Goal: Transaction & Acquisition: Purchase product/service

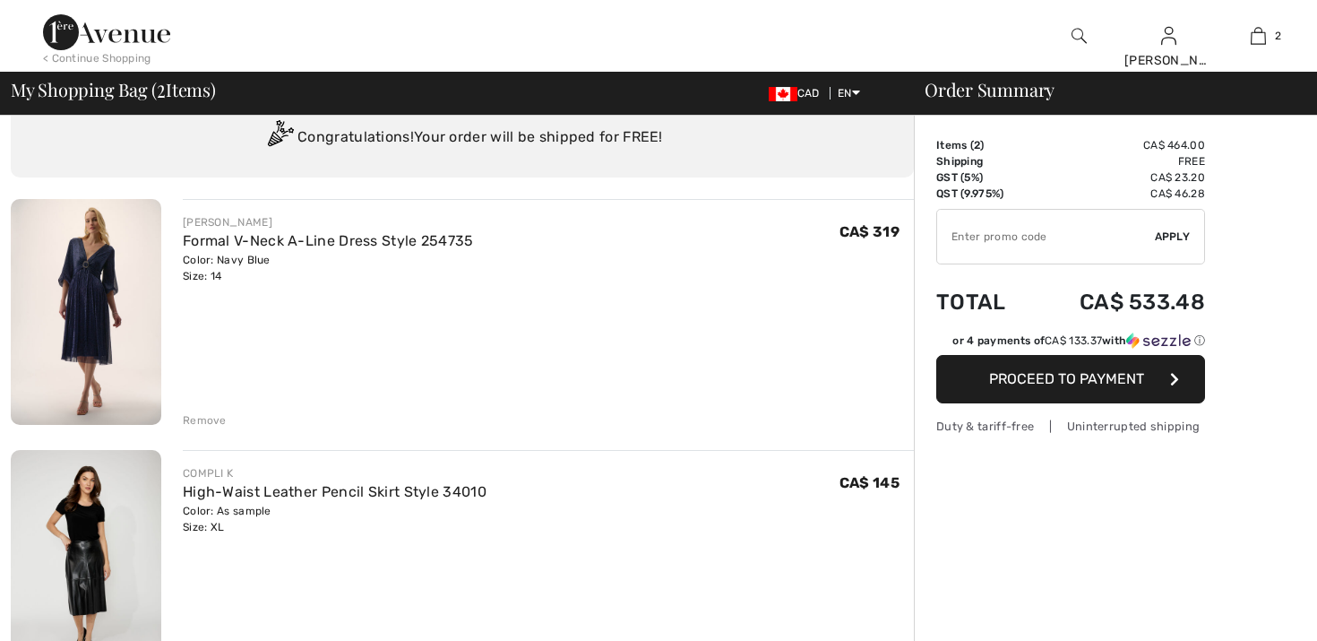
scroll to position [59, 0]
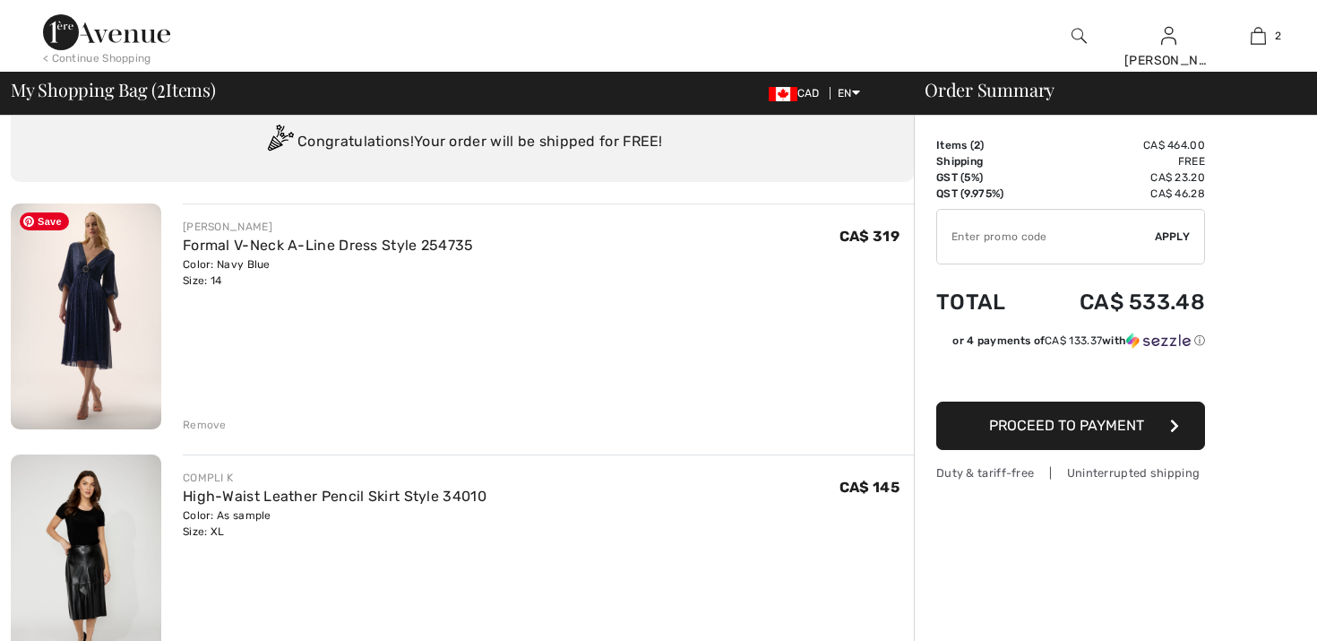
click at [101, 297] on img at bounding box center [86, 316] width 151 height 226
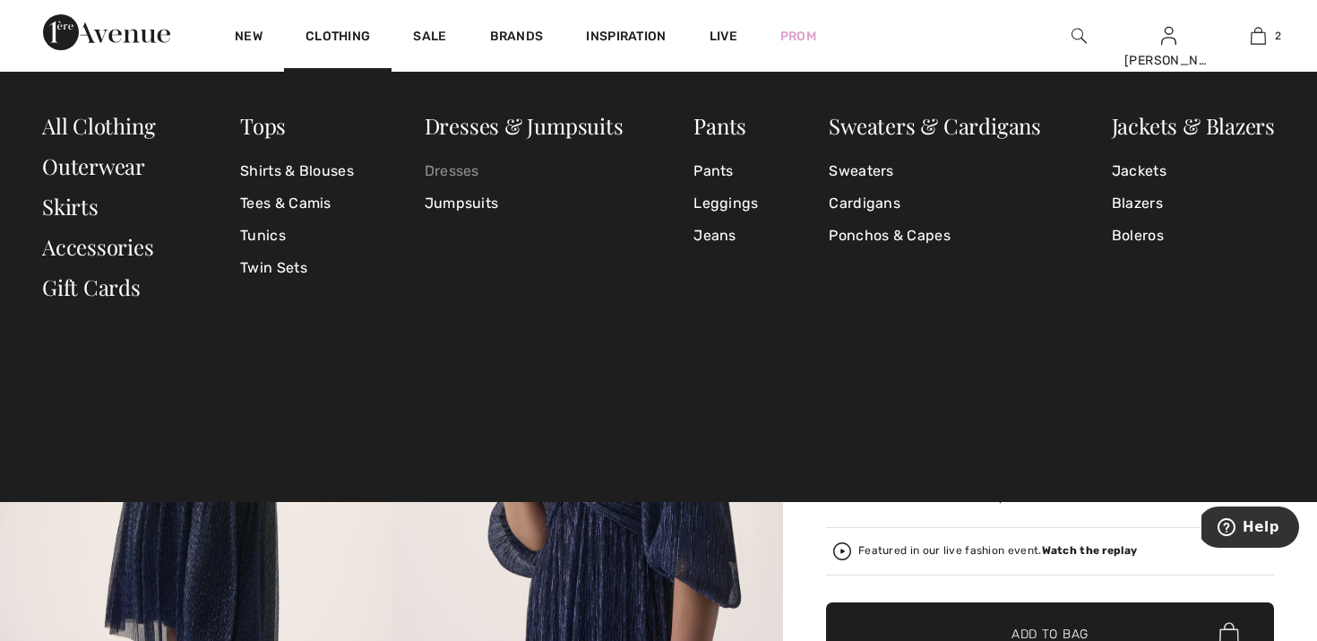
click at [445, 172] on link "Dresses" at bounding box center [524, 171] width 199 height 32
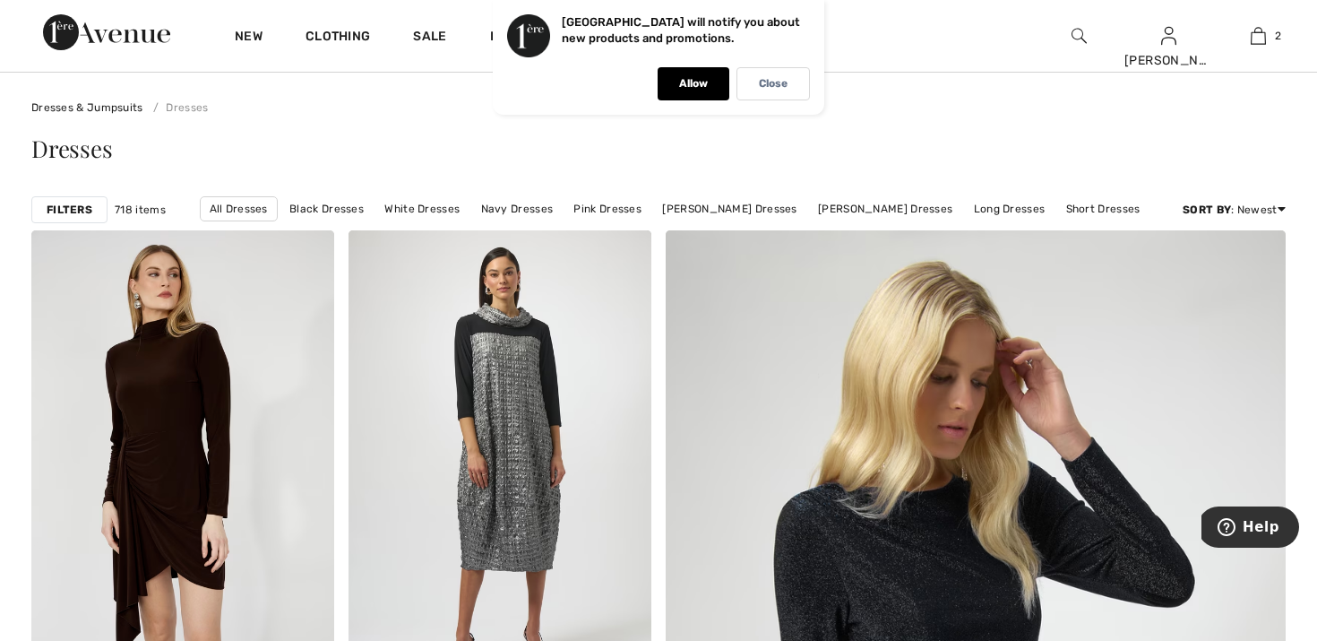
scroll to position [38, 0]
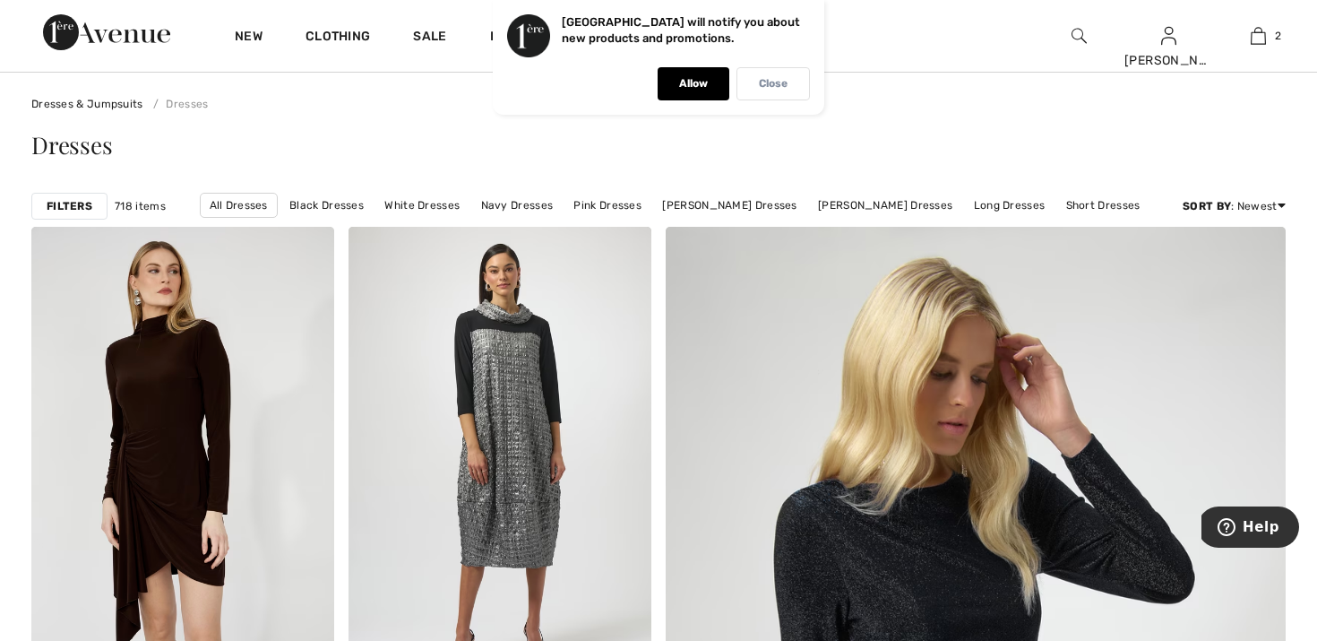
click at [785, 88] on p "Close" at bounding box center [773, 83] width 29 height 13
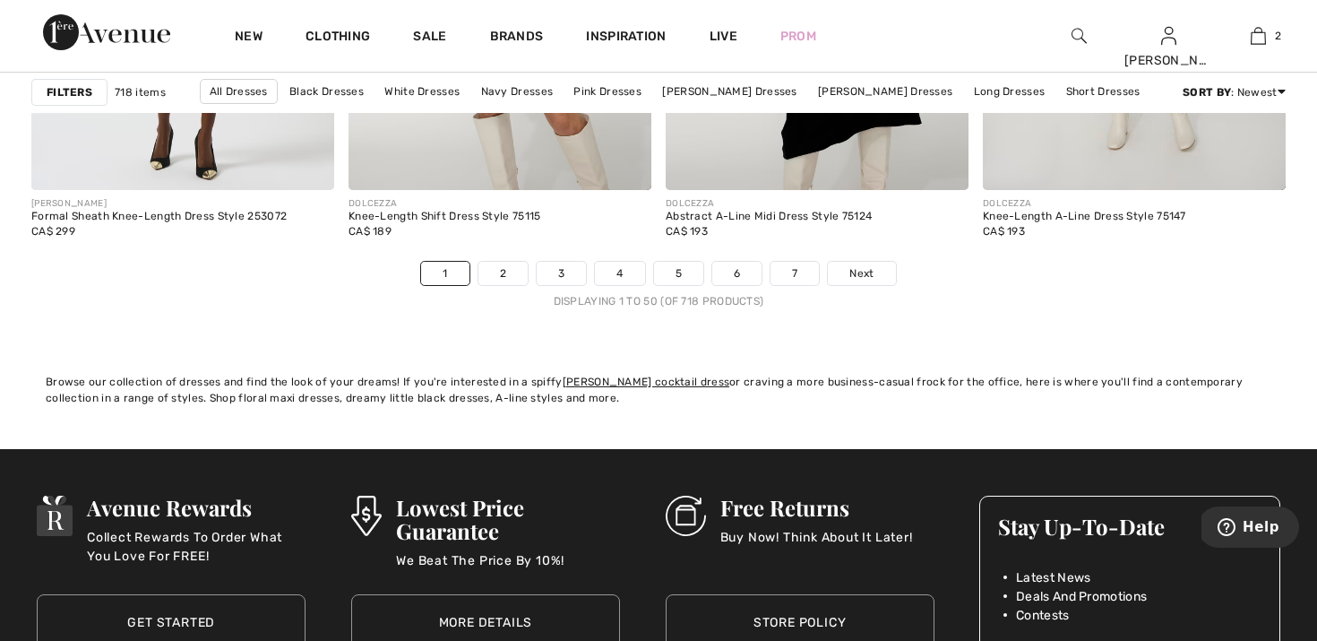
scroll to position [8133, 0]
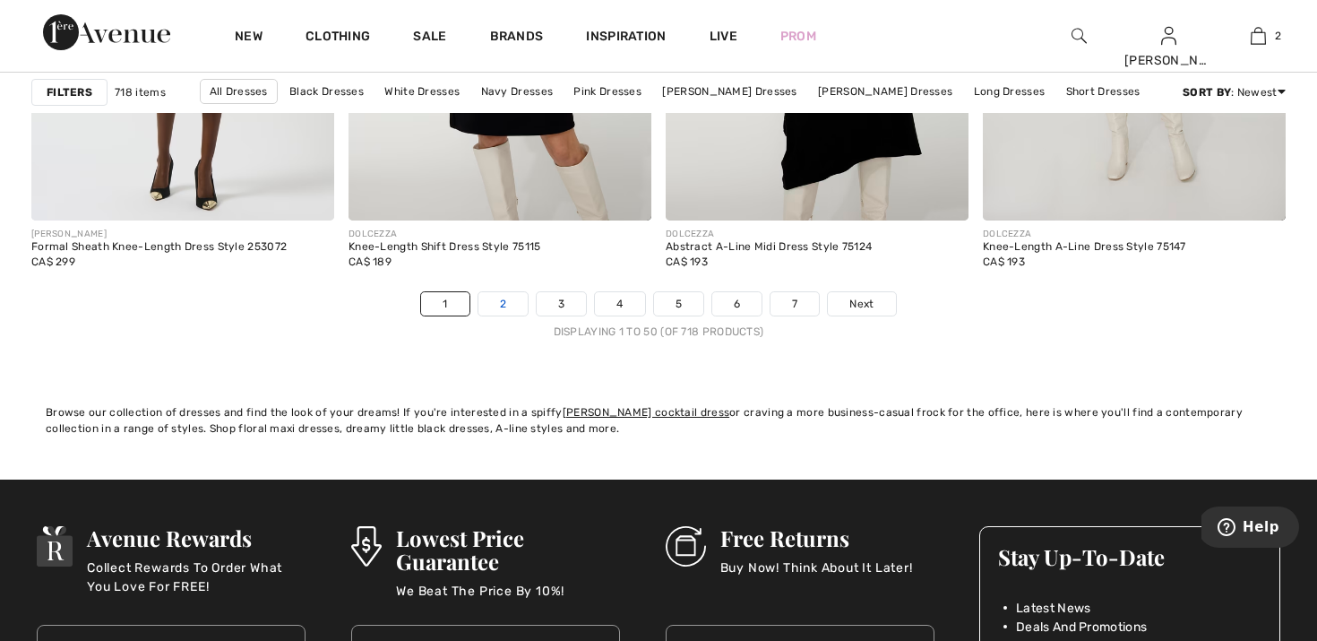
click at [501, 305] on link "2" at bounding box center [502, 303] width 49 height 23
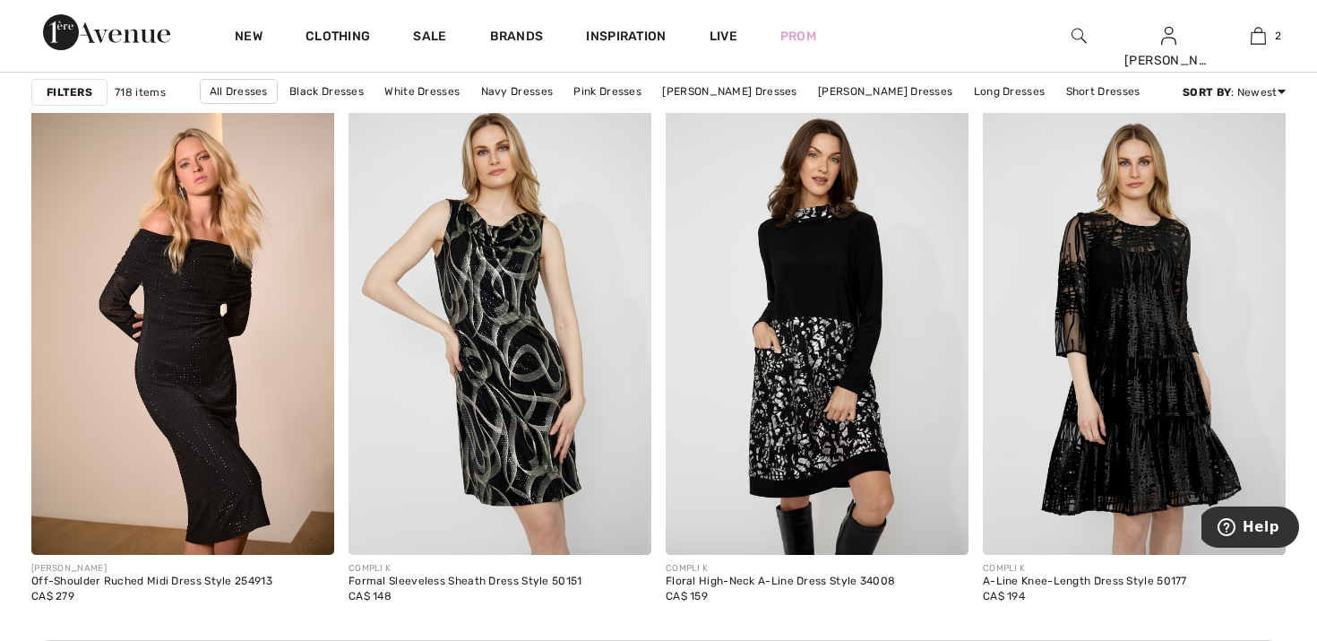
scroll to position [5975, 0]
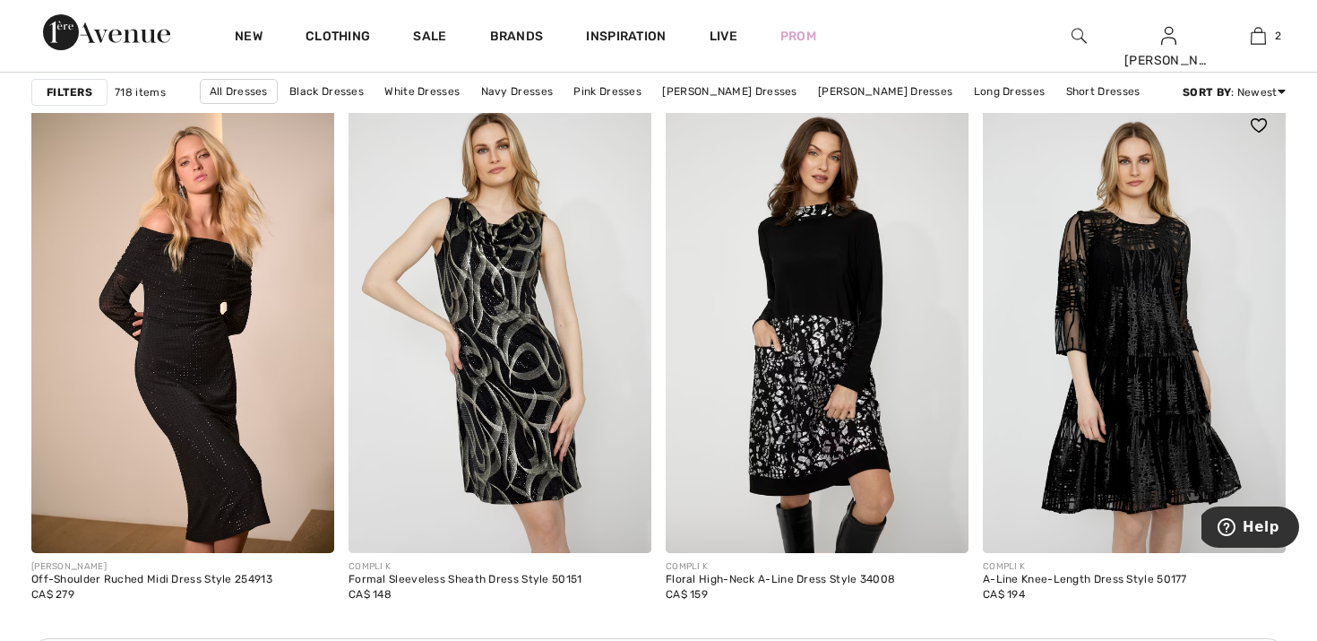
click at [1261, 121] on img at bounding box center [1259, 125] width 16 height 14
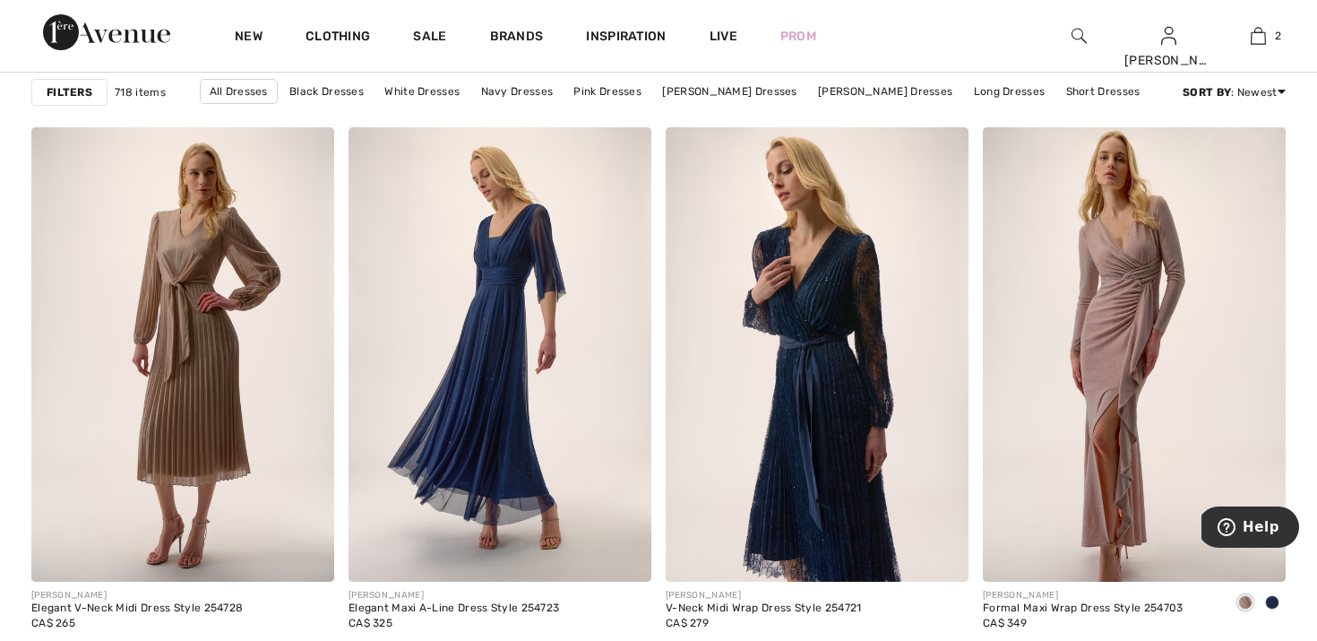
scroll to position [7268, 0]
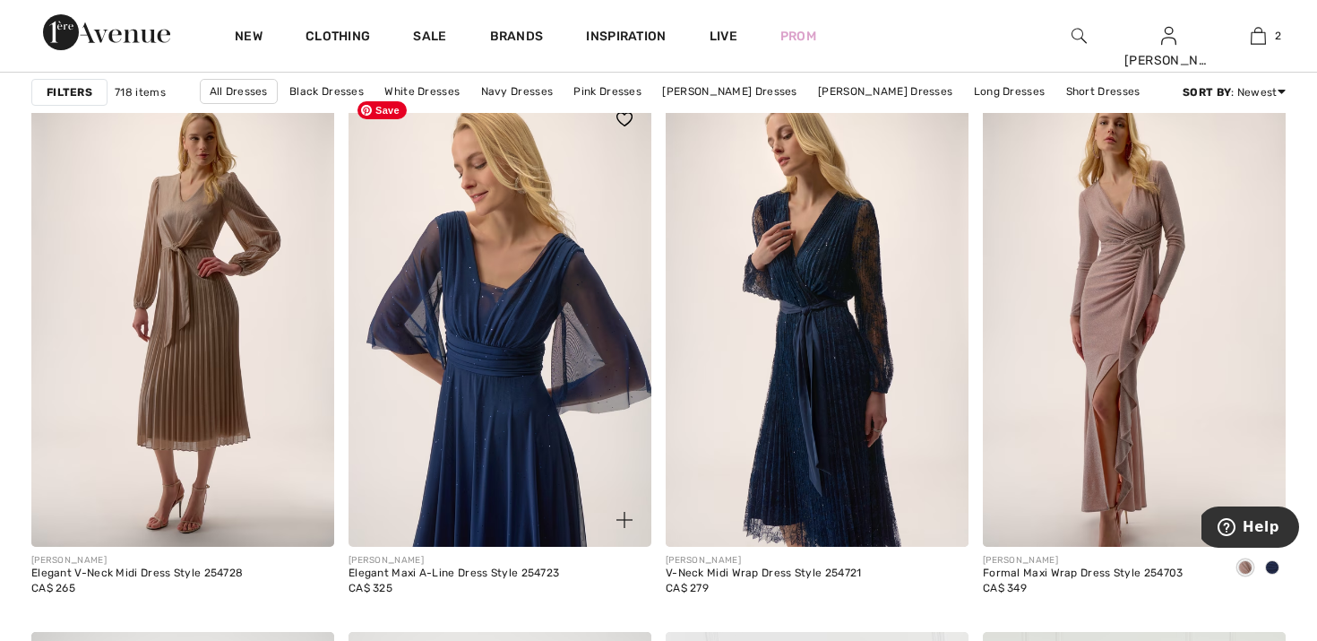
click at [518, 463] on img at bounding box center [500, 319] width 303 height 454
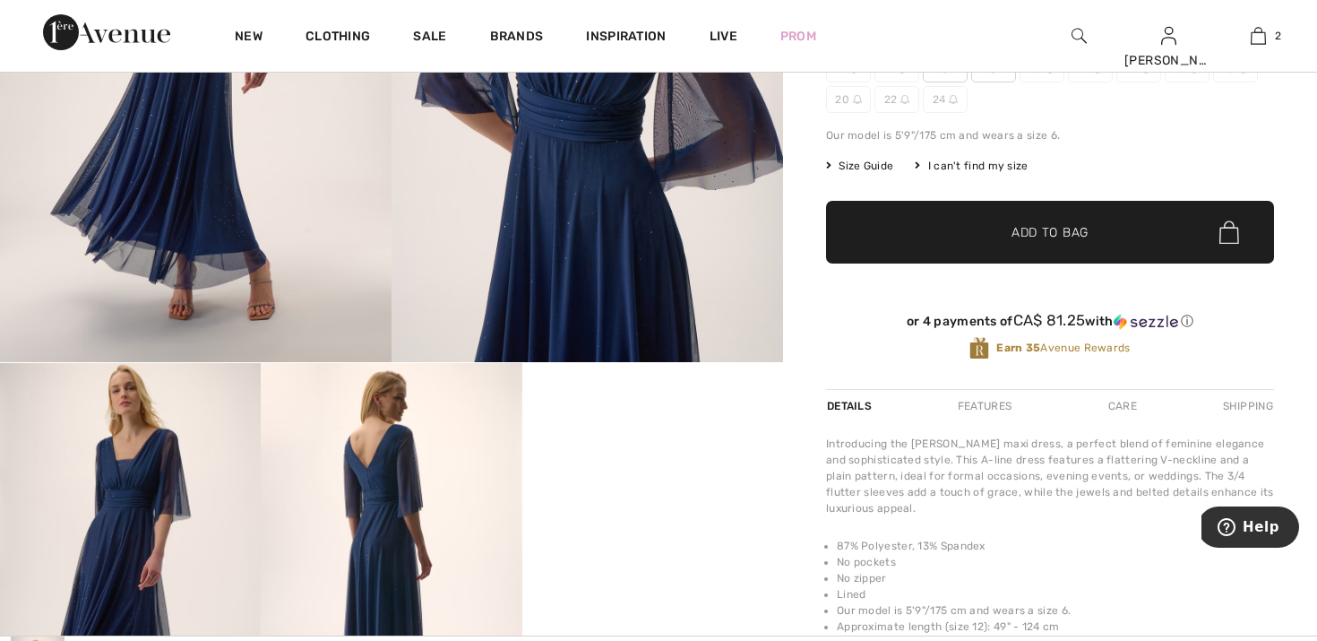
scroll to position [312, 0]
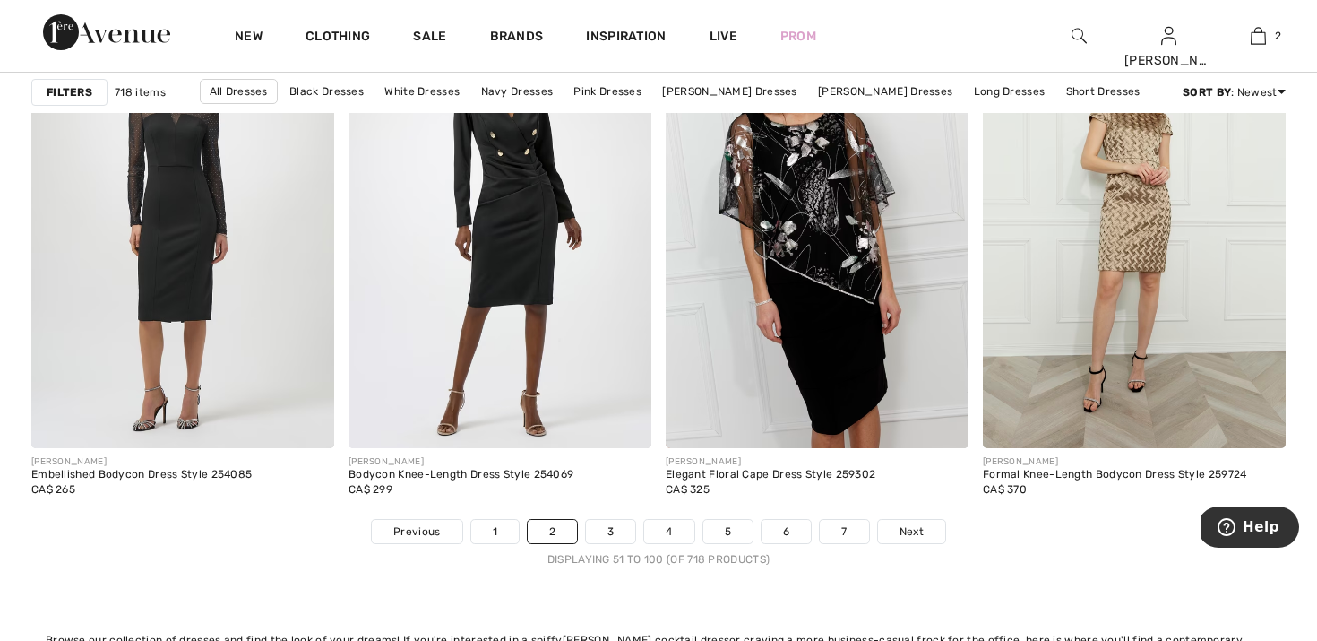
scroll to position [7914, 0]
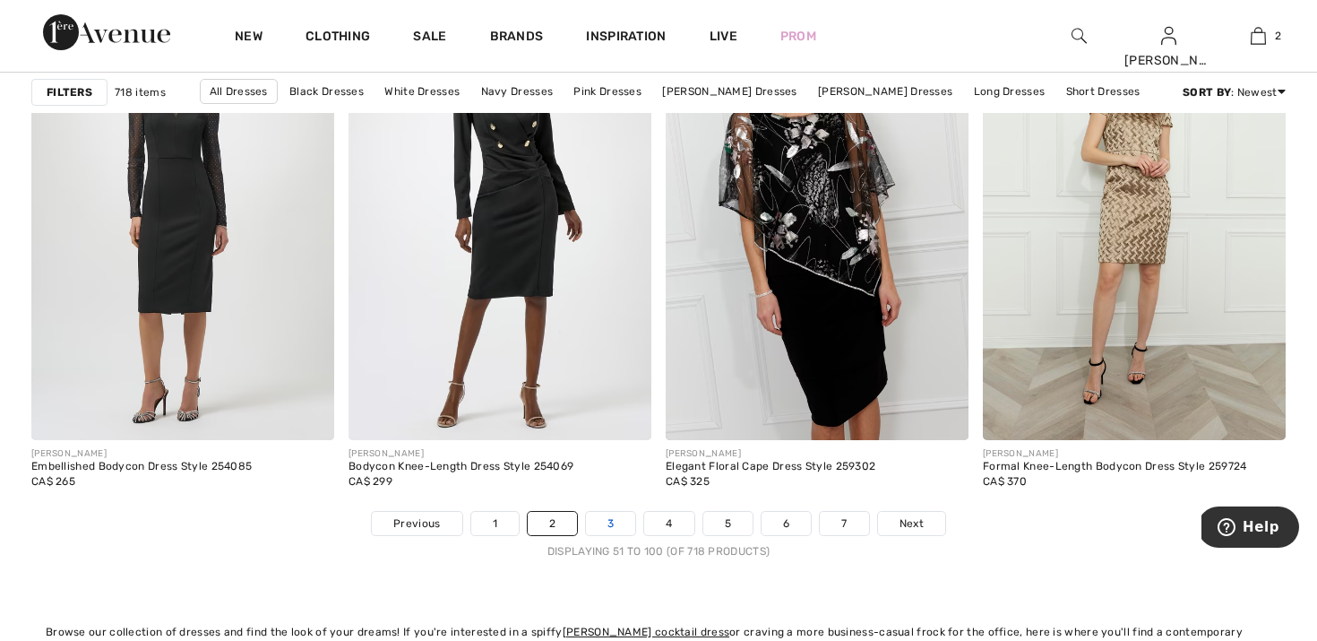
click at [608, 521] on link "3" at bounding box center [610, 523] width 49 height 23
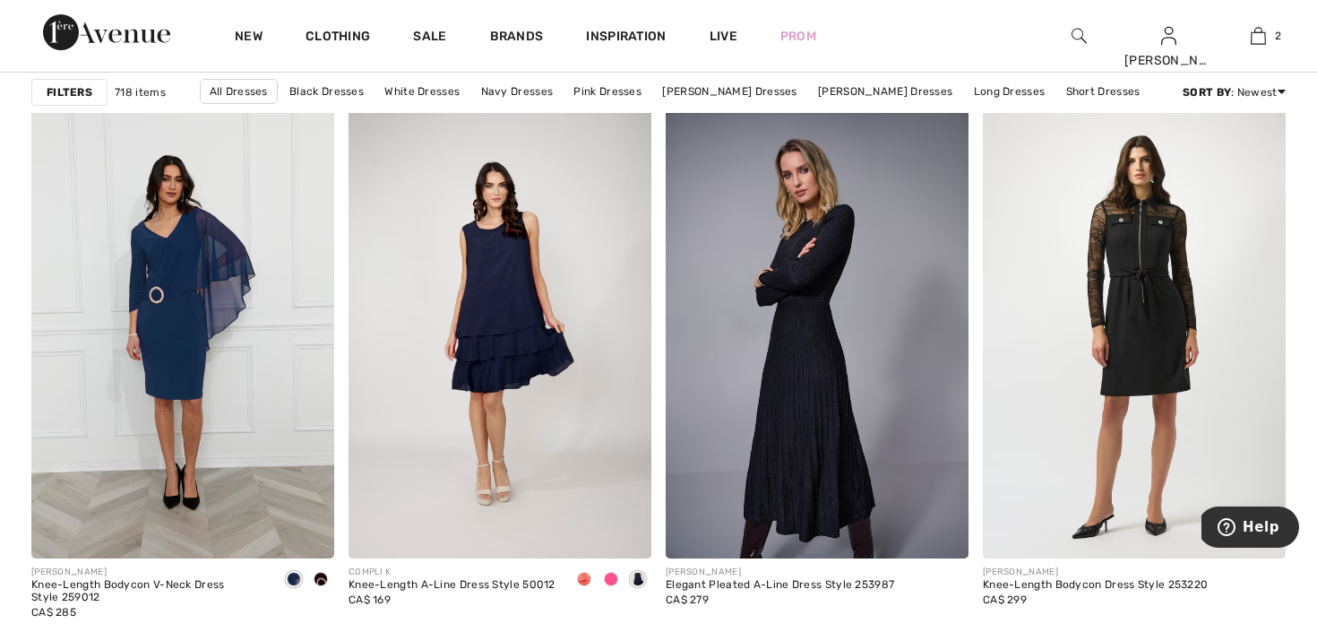
scroll to position [3067, 0]
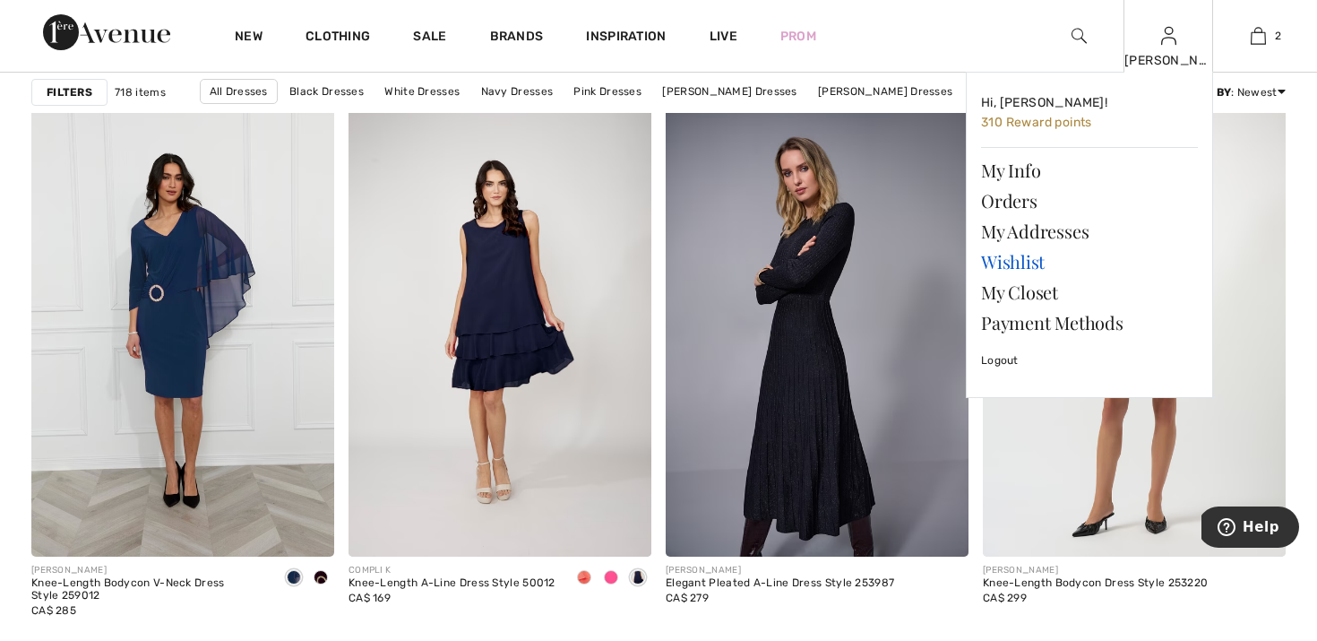
click at [1028, 259] on link "Wishlist" at bounding box center [1089, 261] width 217 height 30
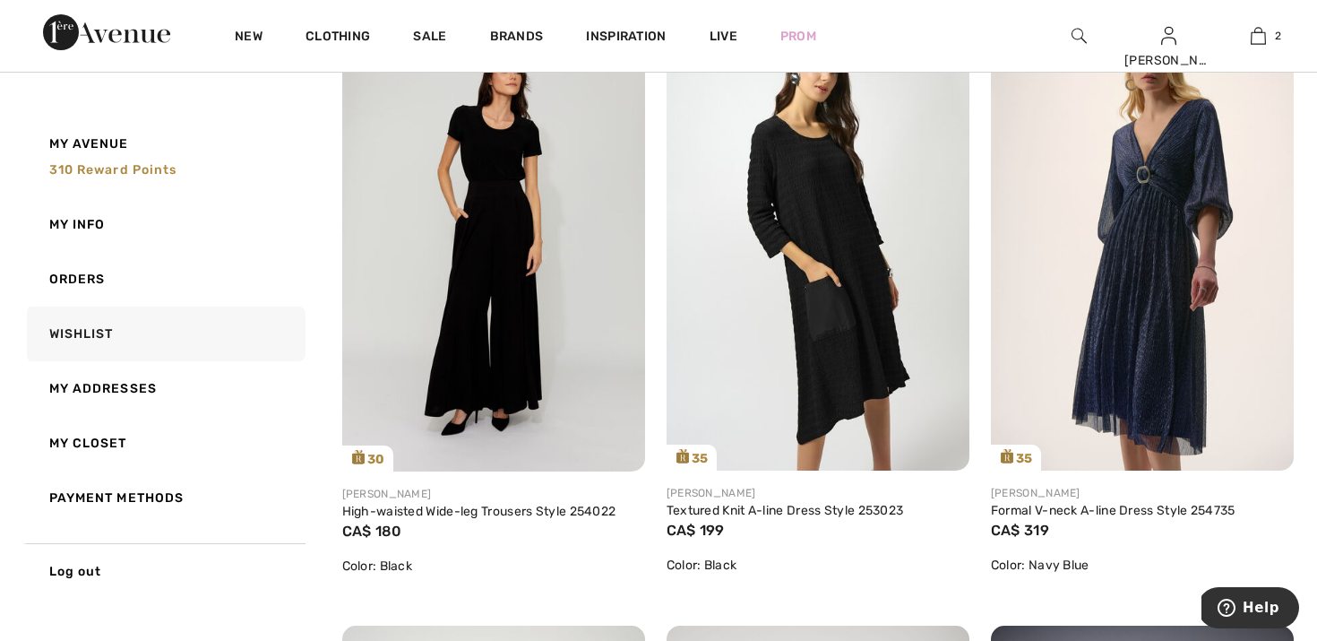
scroll to position [1443, 0]
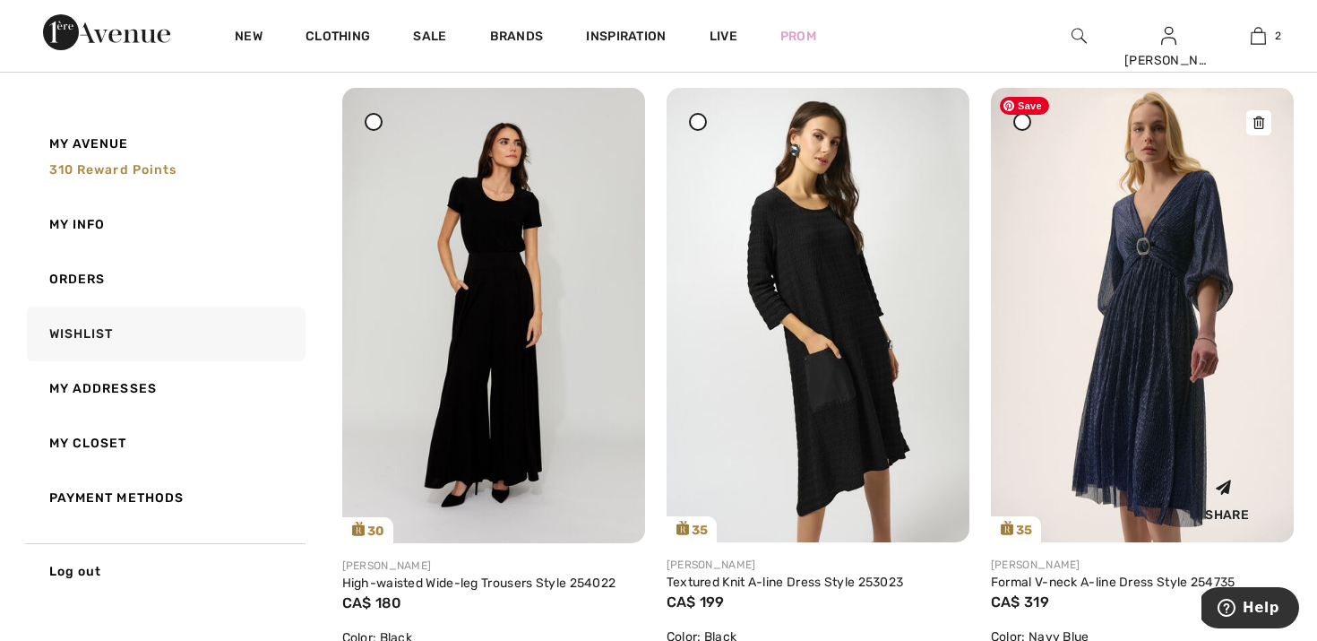
click at [1143, 364] on img at bounding box center [1142, 314] width 303 height 453
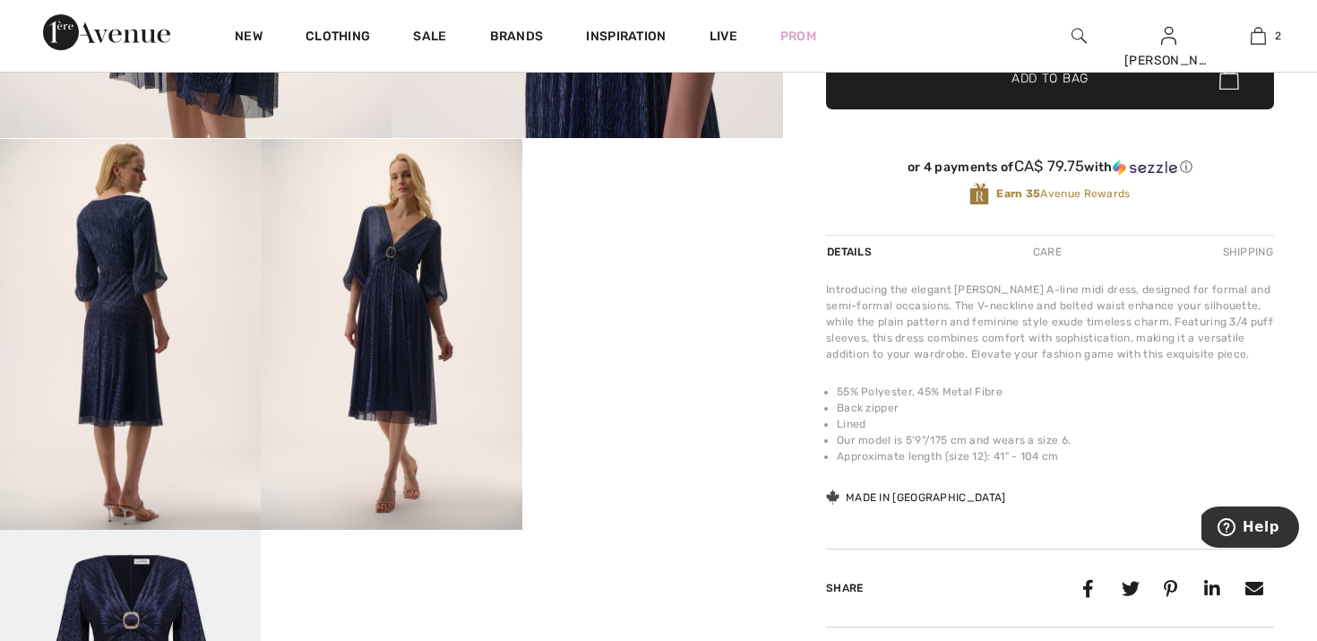
scroll to position [562, 0]
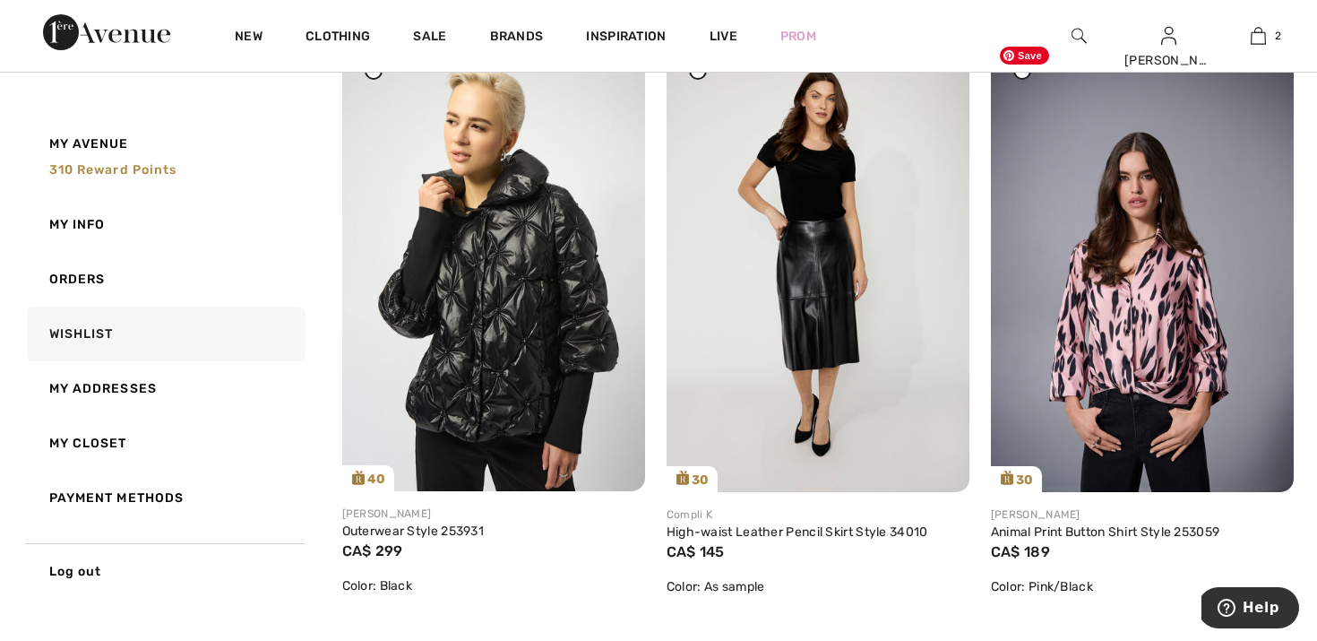
scroll to position [2067, 0]
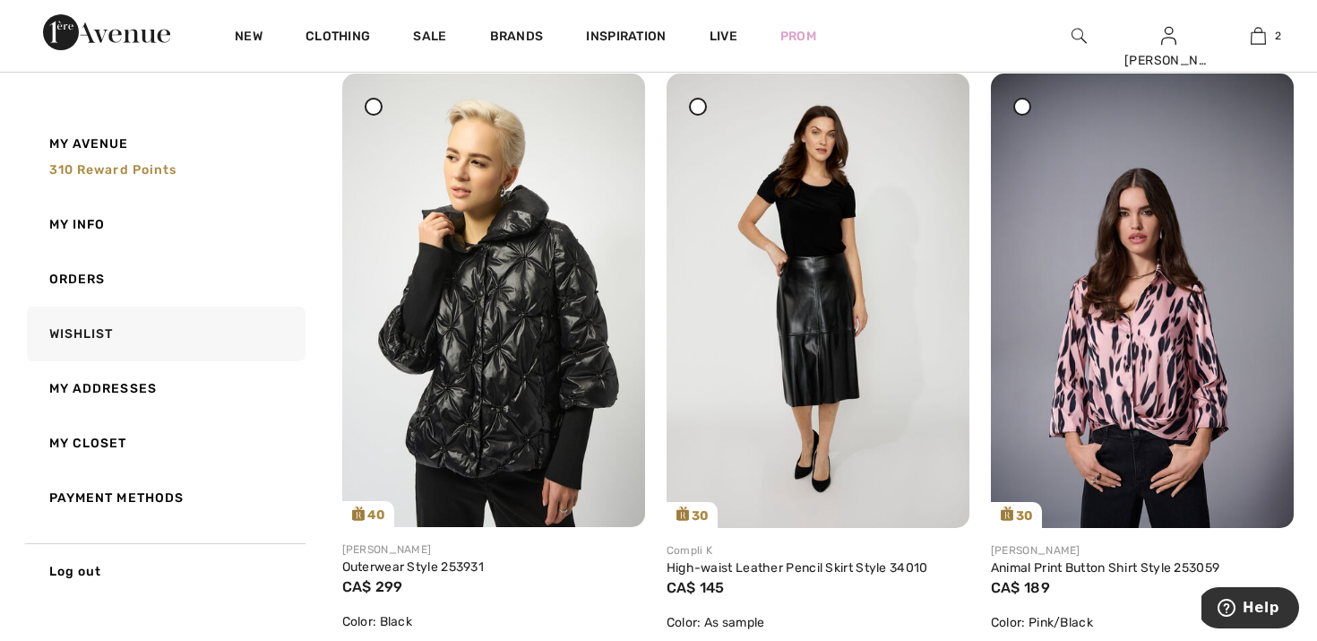
click at [1299, 430] on div "30 Share [PERSON_NAME] Animal Print Button Shirt Style 253059 CA$ 189 Color: Pi…" at bounding box center [1142, 366] width 324 height 587
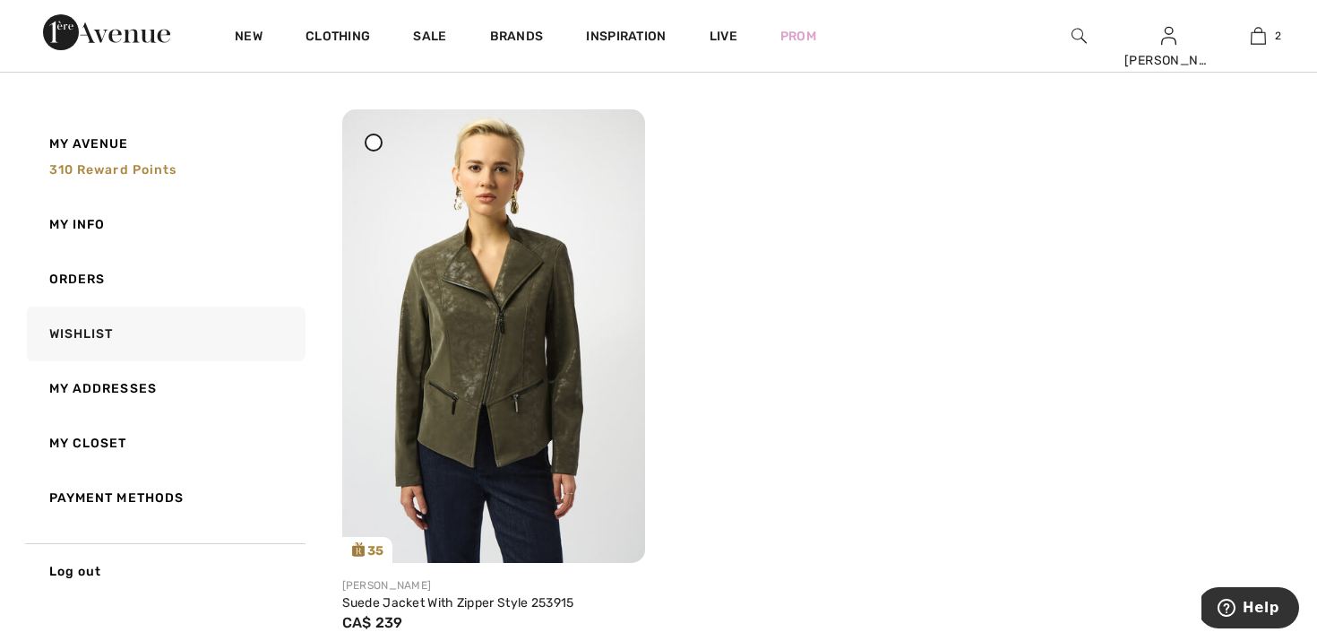
scroll to position [2638, 0]
click at [606, 147] on icon at bounding box center [610, 145] width 11 height 13
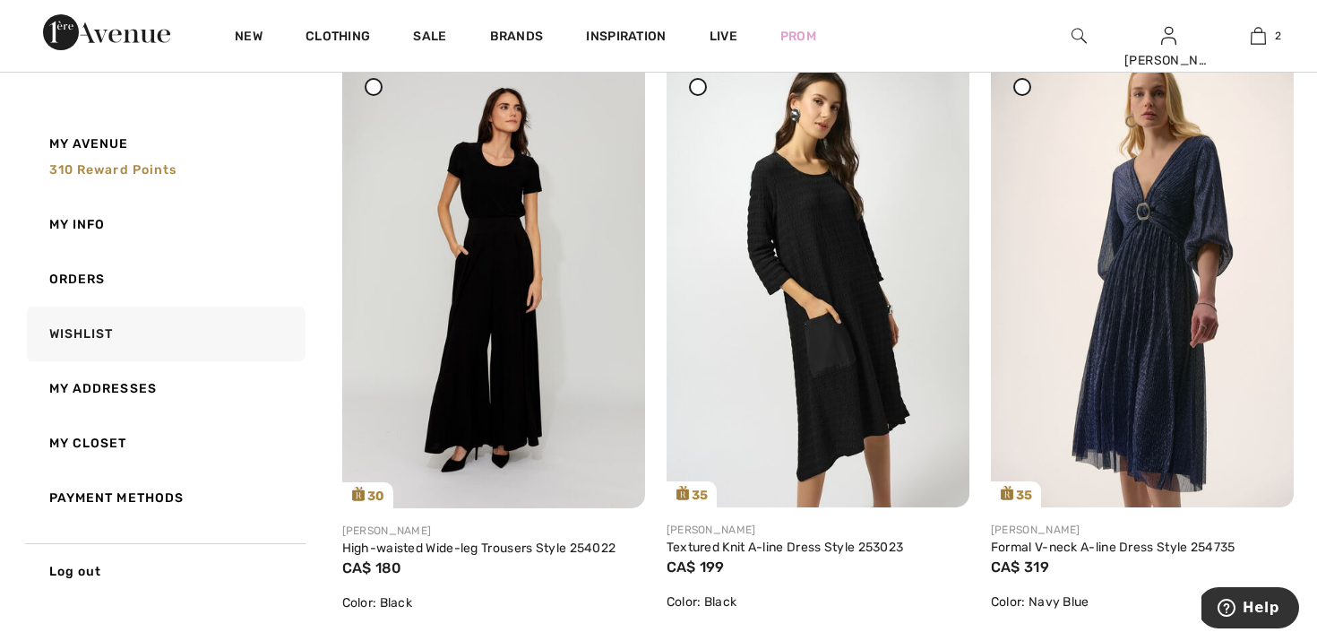
scroll to position [1481, 0]
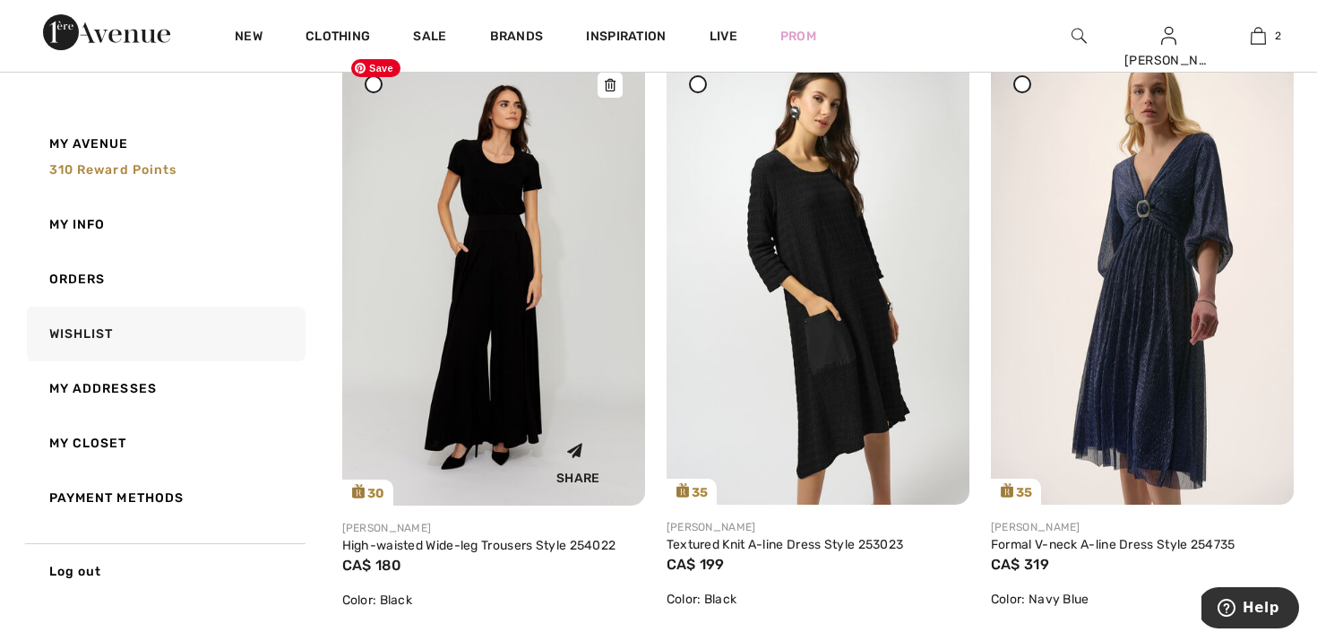
click at [480, 324] on img at bounding box center [493, 277] width 303 height 454
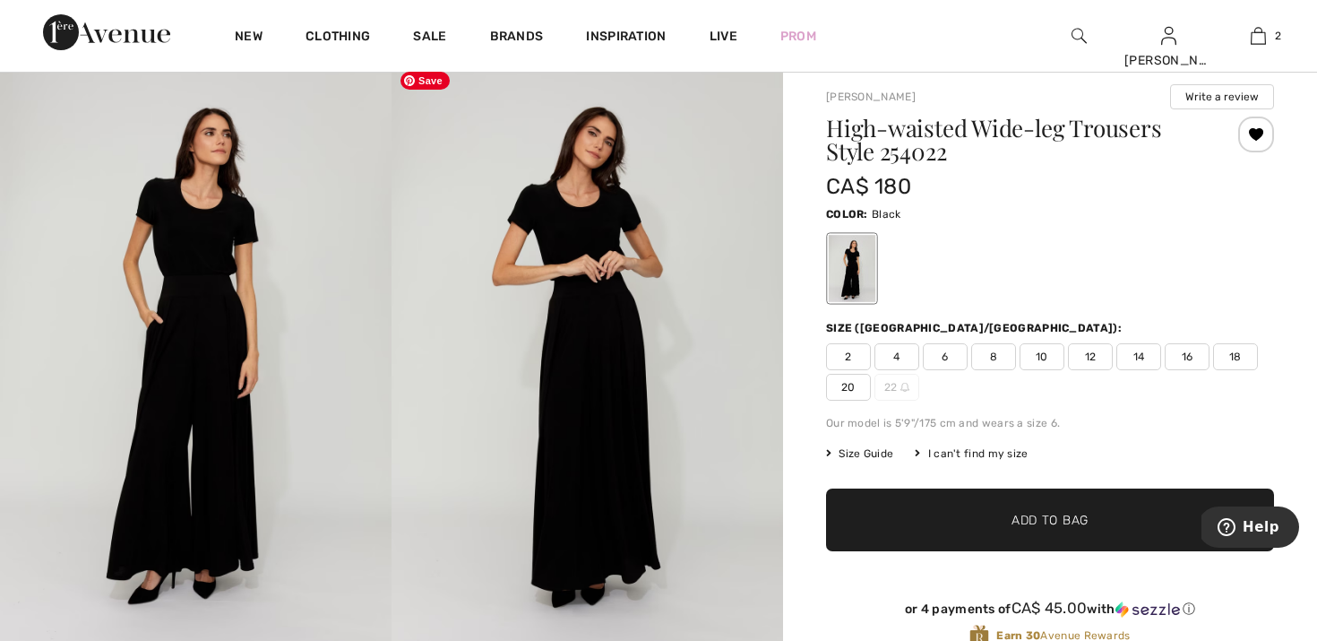
scroll to position [53, 0]
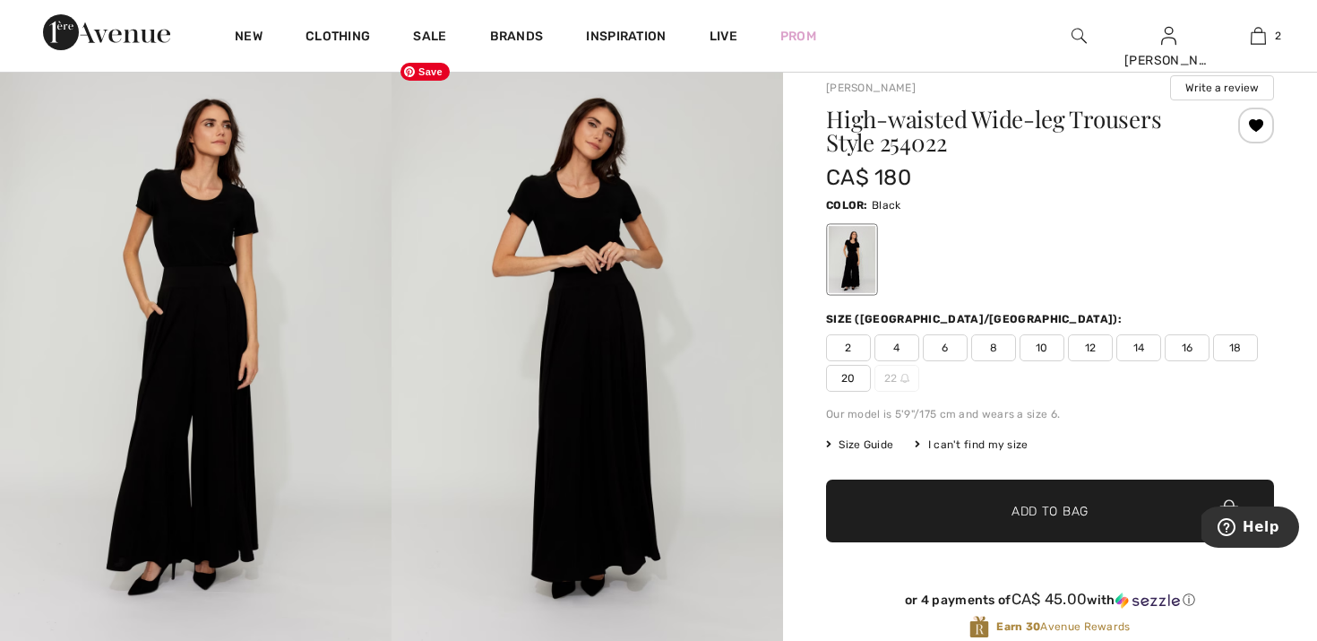
click at [597, 403] on img at bounding box center [588, 348] width 392 height 588
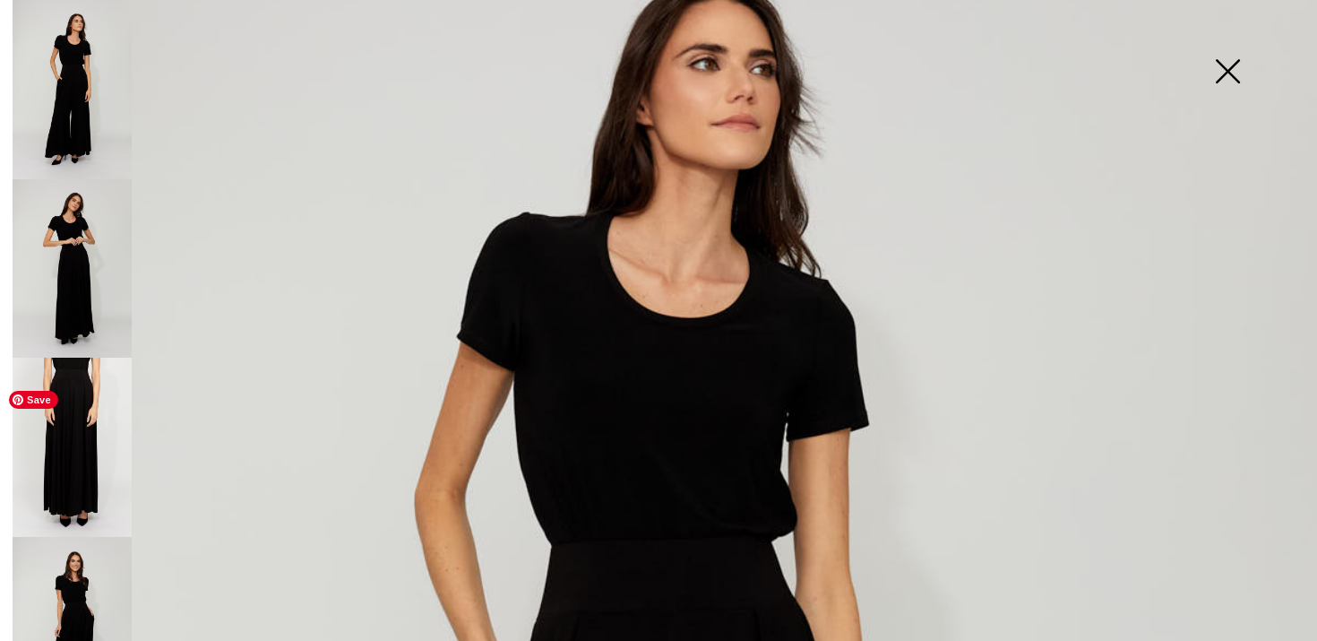
scroll to position [0, 0]
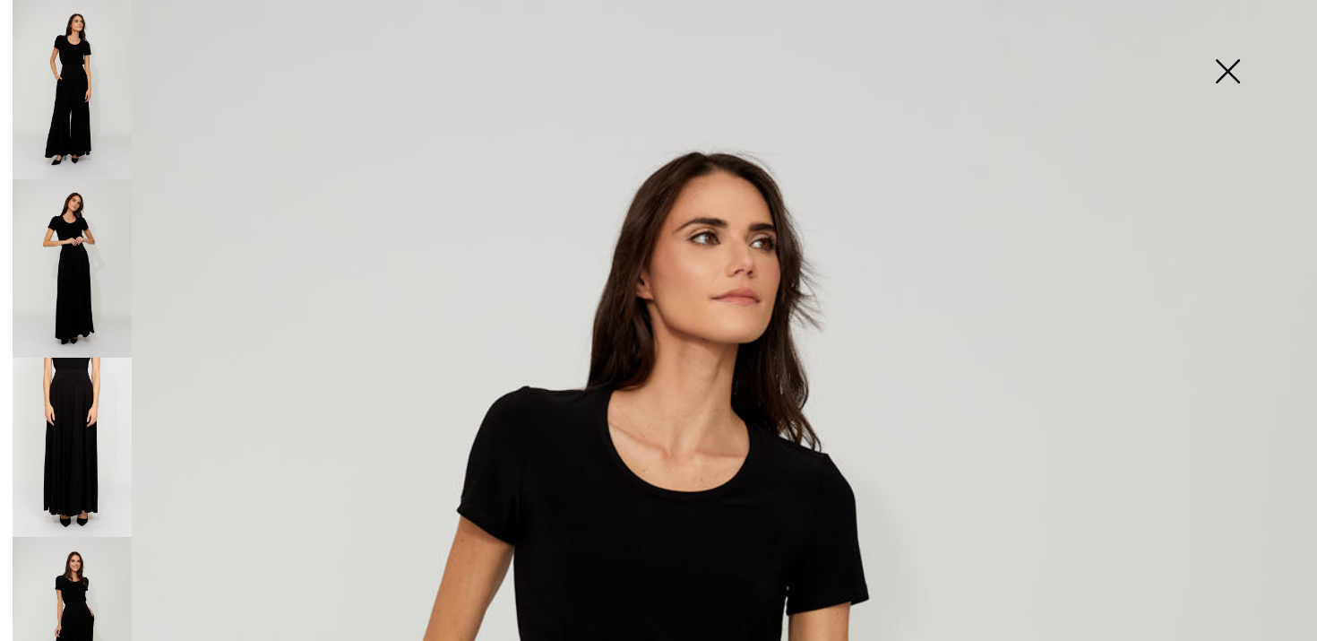
click at [1225, 71] on img at bounding box center [1228, 73] width 90 height 92
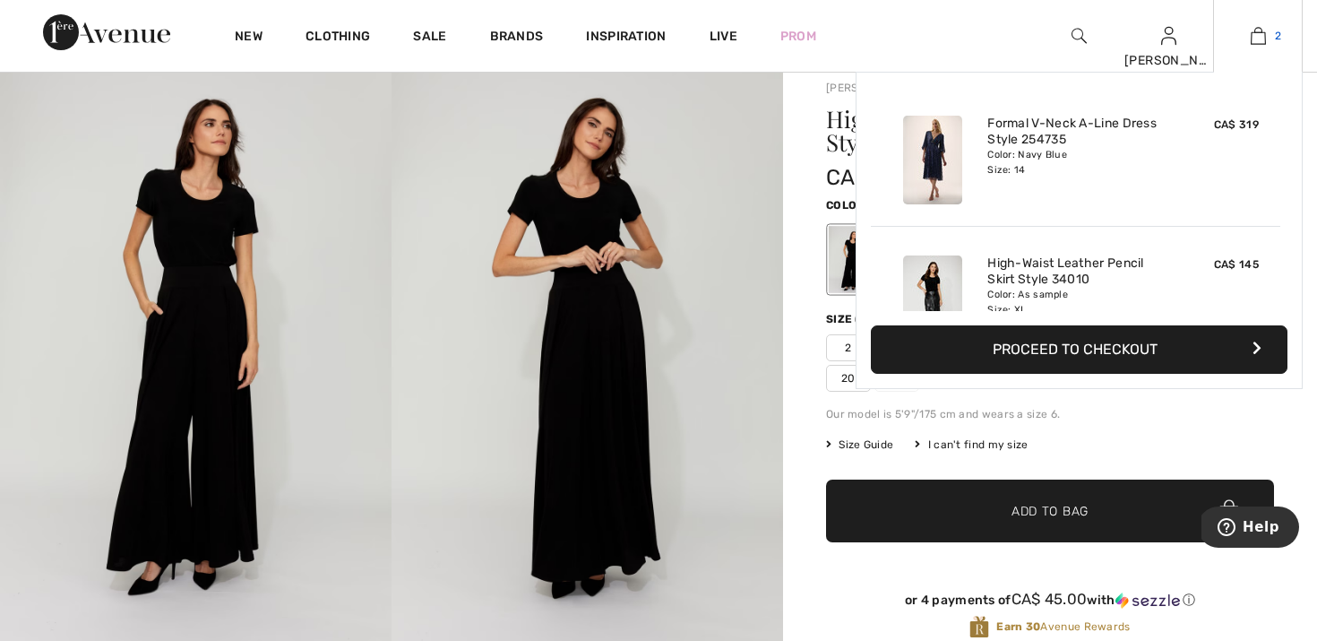
click at [1251, 33] on img at bounding box center [1258, 36] width 15 height 22
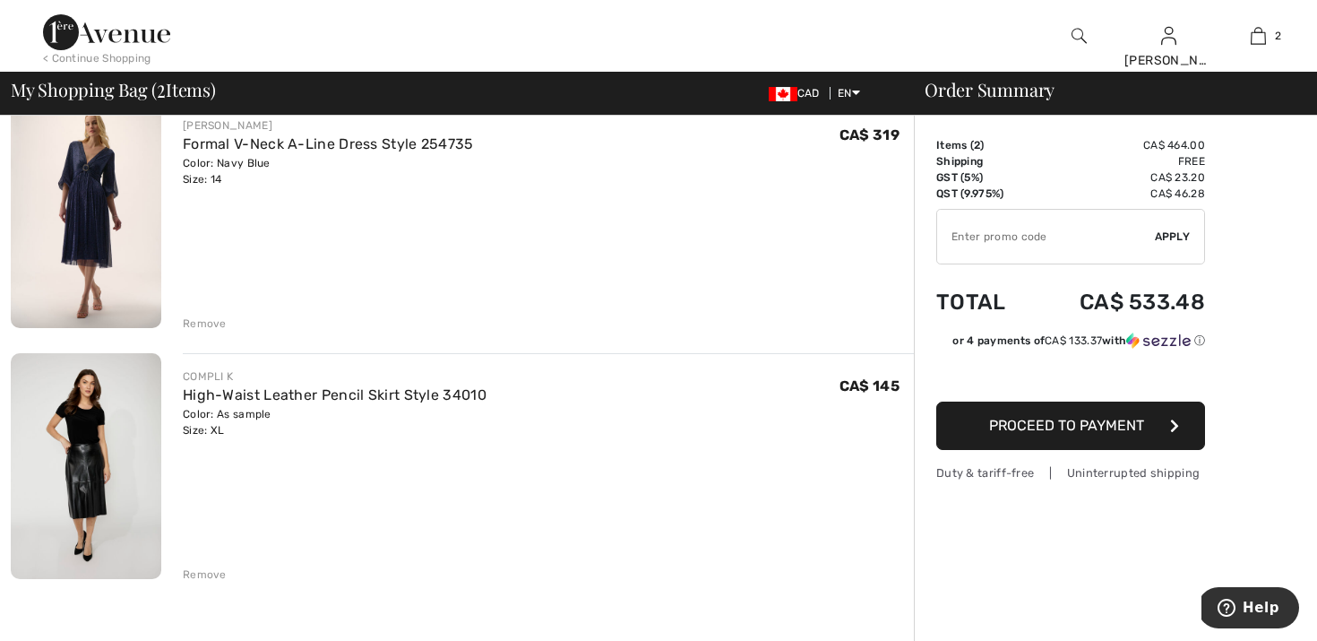
scroll to position [170, 0]
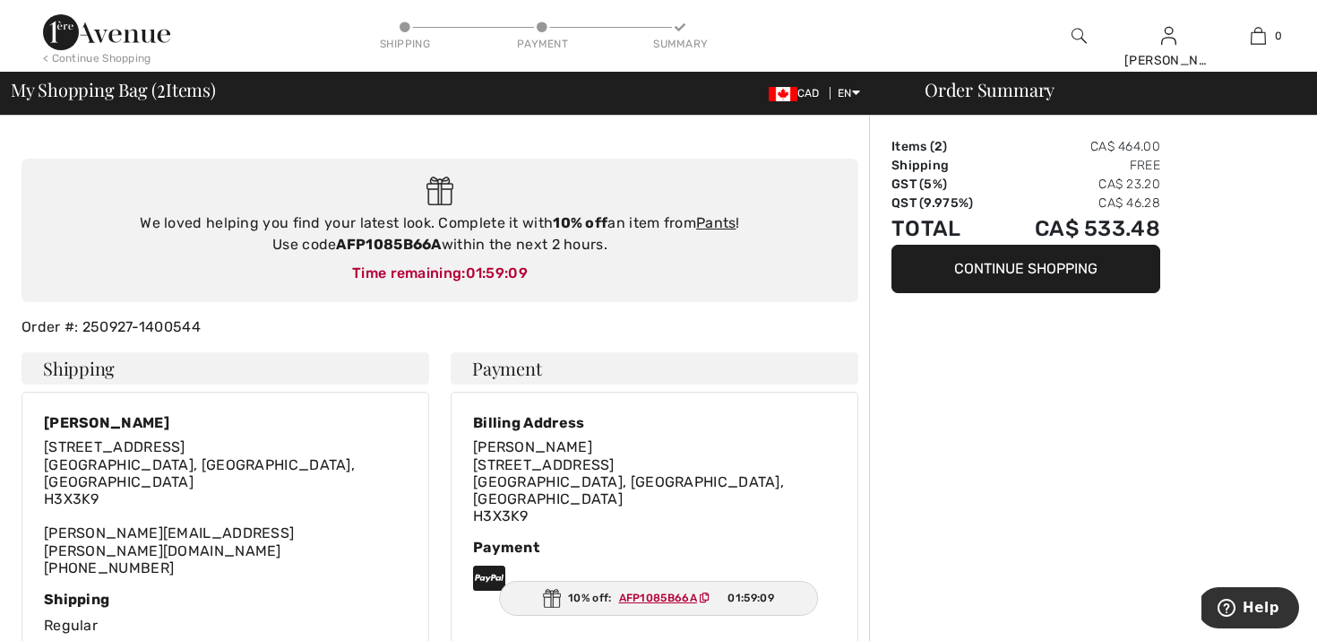
scroll to position [112, 0]
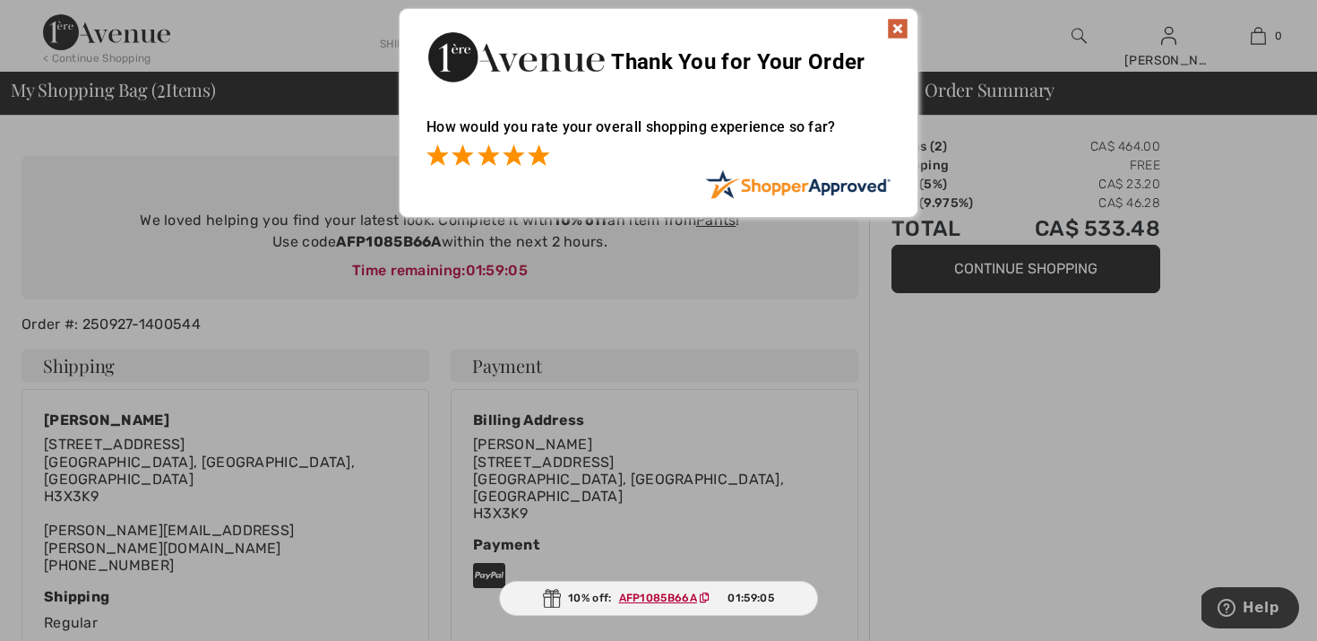
click at [543, 156] on span at bounding box center [539, 155] width 22 height 22
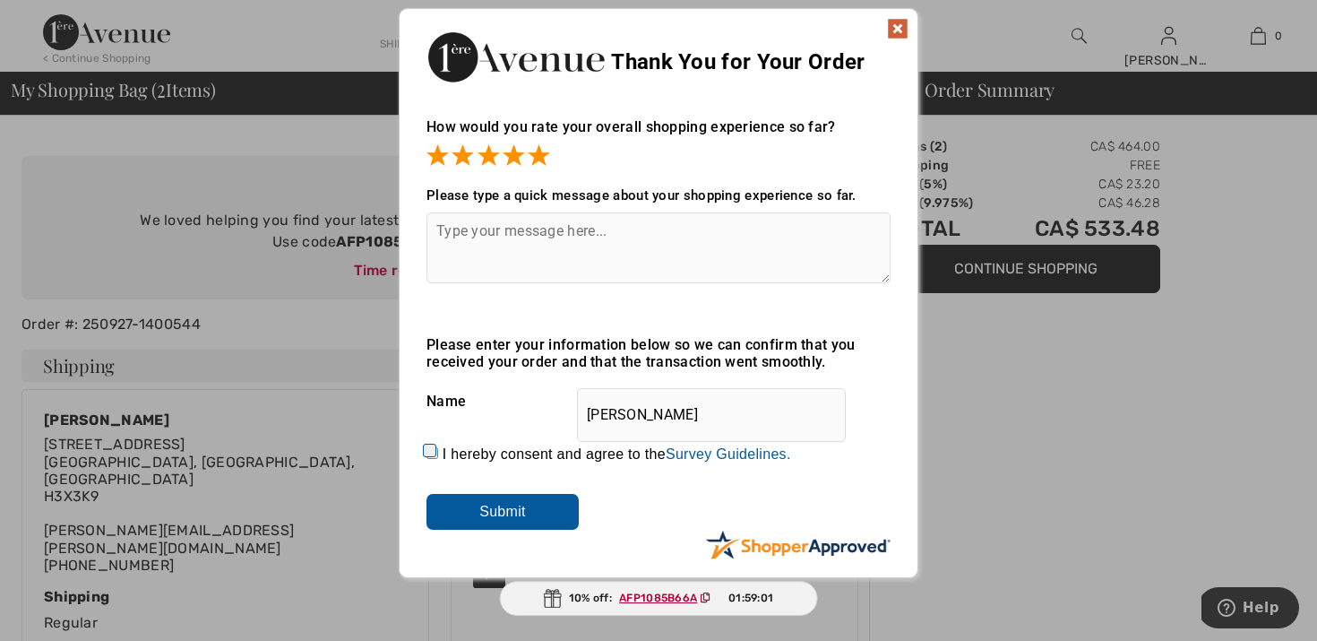
click at [431, 451] on input "I hereby consent and agree to the By submitting a review, you grant permission …" at bounding box center [432, 453] width 12 height 12
checkbox input "true"
click at [484, 504] on input "Submit" at bounding box center [502, 512] width 152 height 36
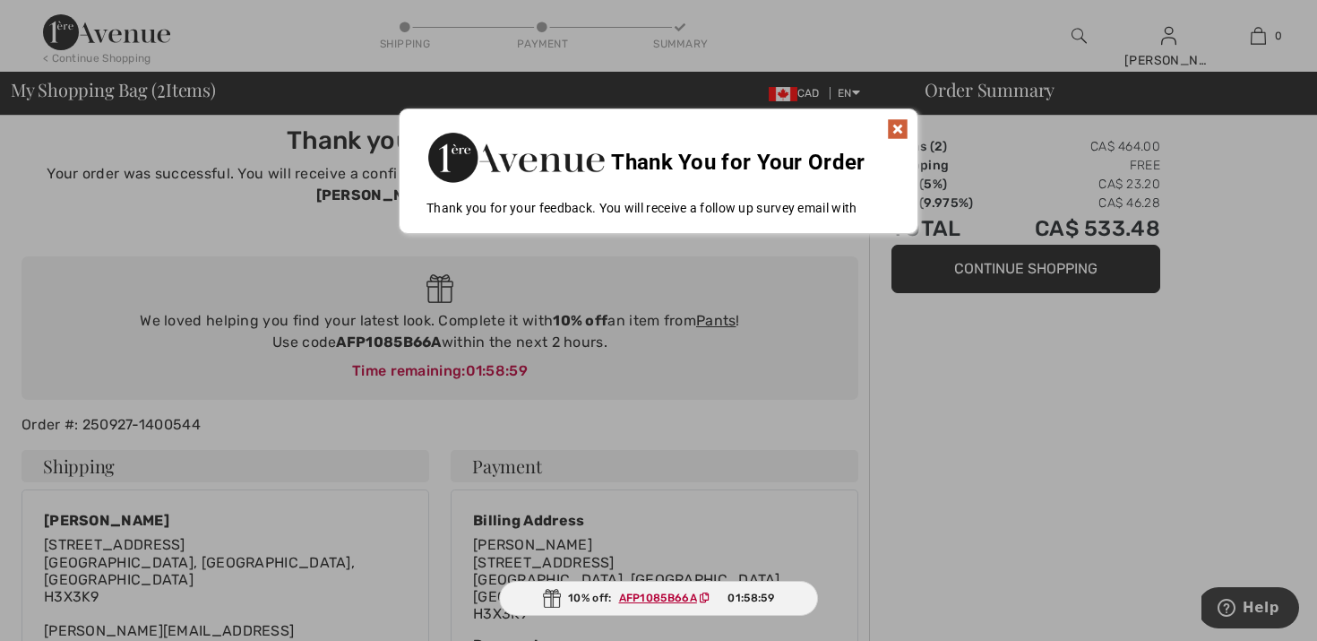
scroll to position [0, 0]
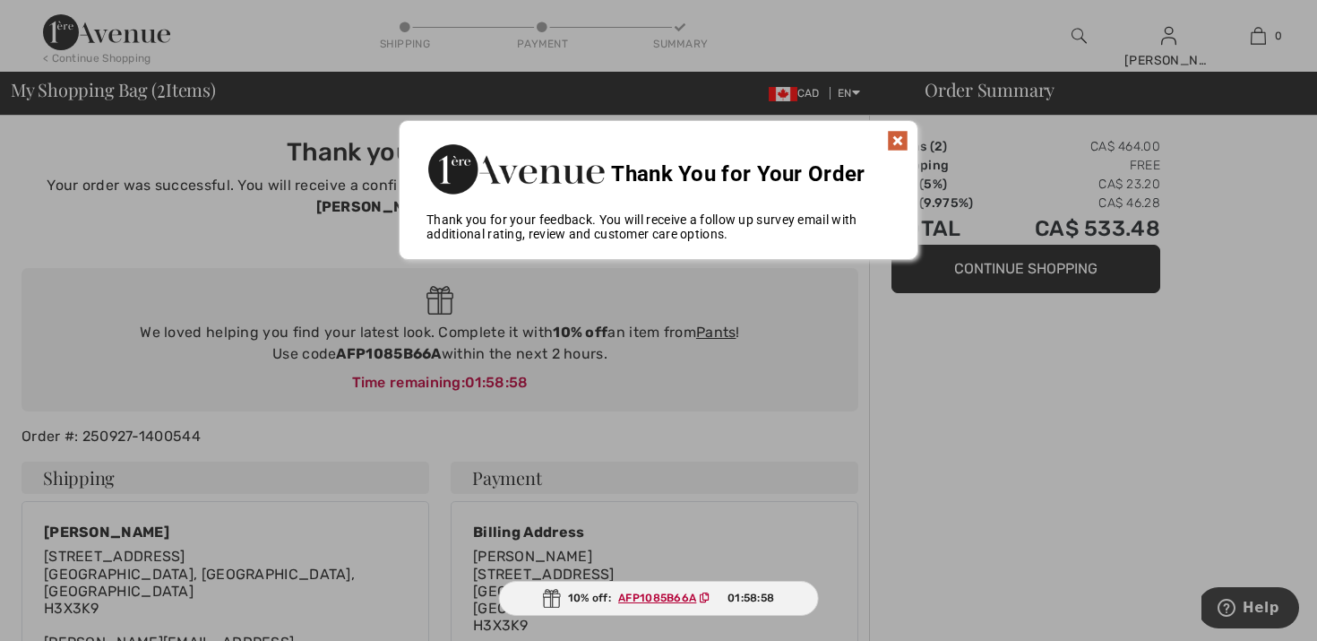
click at [898, 144] on img at bounding box center [898, 141] width 22 height 22
